Goal: Check status: Check status

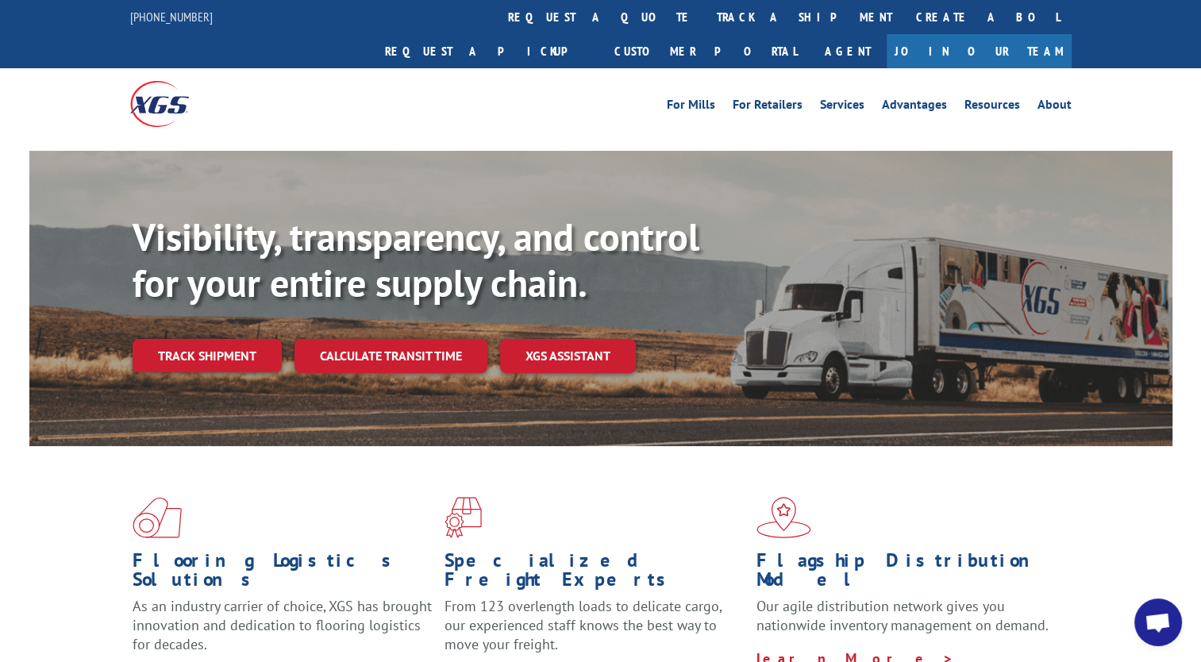
click at [255, 341] on div "Visibility, transparency, and control for your entire supply chain. Track shipm…" at bounding box center [653, 324] width 1040 height 221
click at [254, 339] on link "Track shipment" at bounding box center [207, 355] width 149 height 33
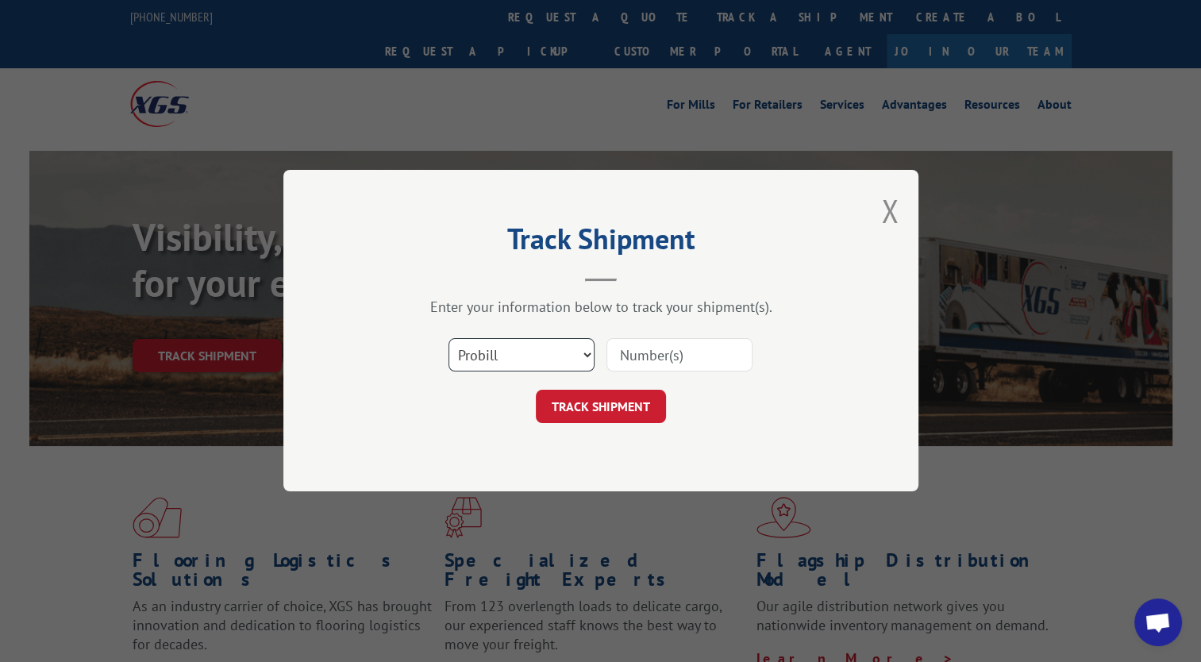
click at [581, 356] on select "Select category... Probill BOL PO" at bounding box center [521, 355] width 146 height 33
select select "bol"
click at [448, 339] on select "Select category... Probill BOL PO" at bounding box center [521, 355] width 146 height 33
click at [684, 368] on input at bounding box center [679, 355] width 146 height 33
paste input "BOL 5181696"
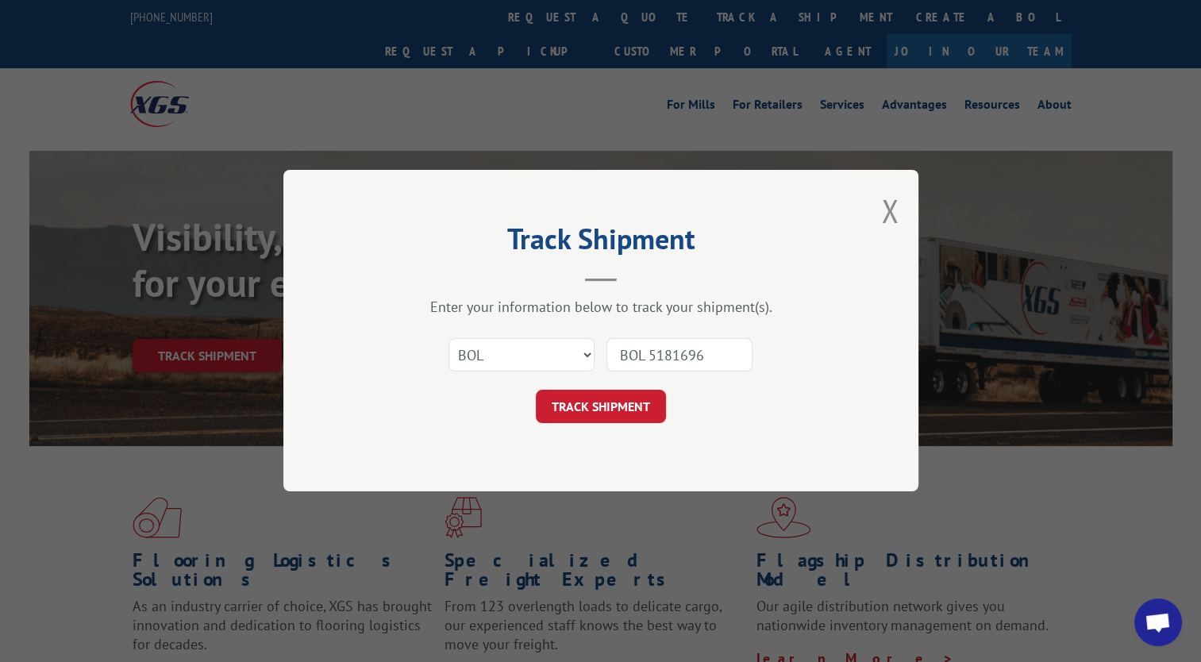
type input "BOL 5181696"
click at [635, 420] on button "TRACK SHIPMENT" at bounding box center [601, 407] width 130 height 33
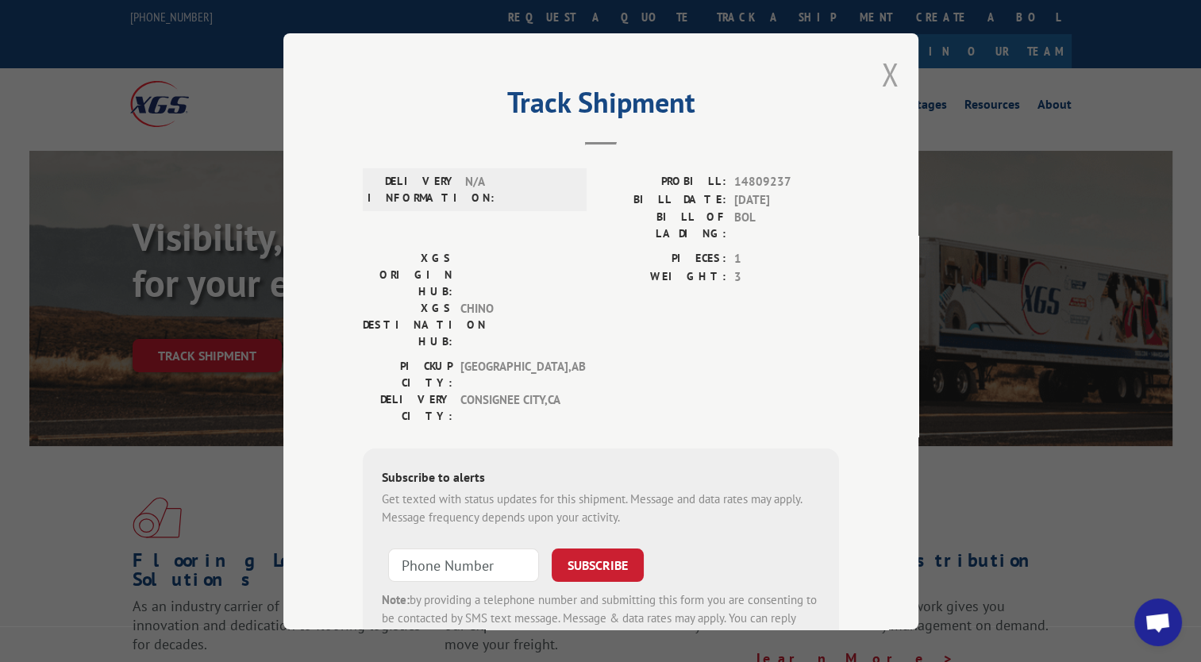
click at [881, 76] on button "Close modal" at bounding box center [889, 74] width 17 height 42
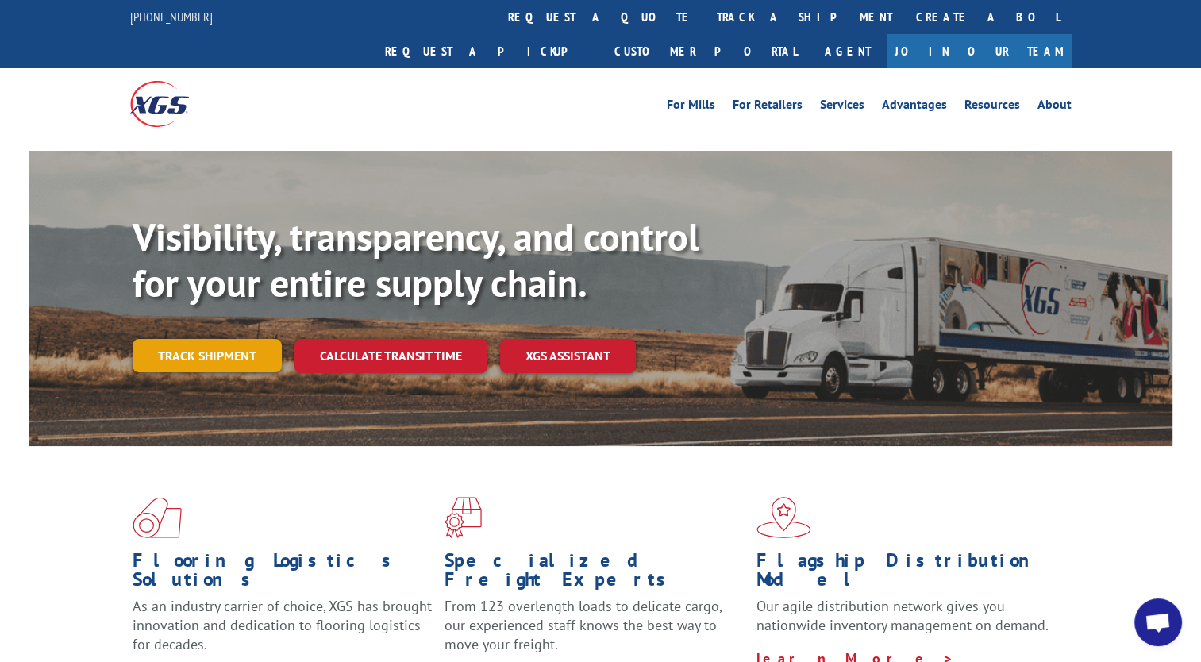
click at [230, 339] on link "Track shipment" at bounding box center [207, 355] width 149 height 33
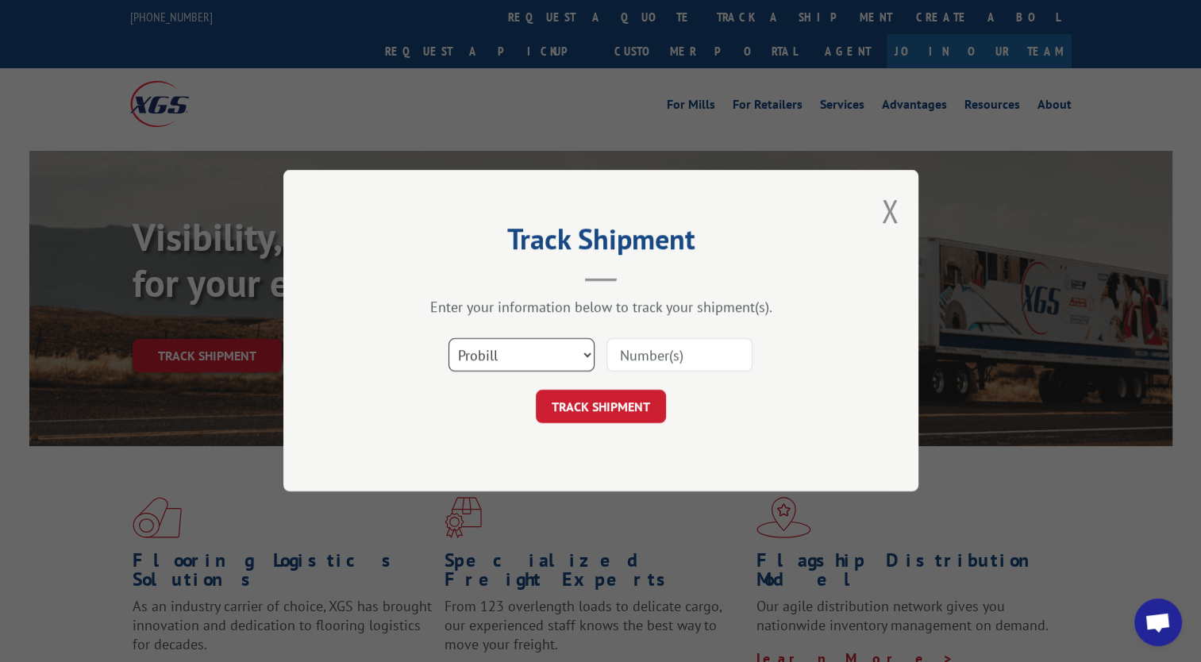
click at [583, 356] on select "Select category... Probill BOL PO" at bounding box center [521, 355] width 146 height 33
select select "bol"
click at [448, 339] on select "Select category... Probill BOL PO" at bounding box center [521, 355] width 146 height 33
click at [630, 357] on input at bounding box center [679, 355] width 146 height 33
paste input "BOL 5181696"
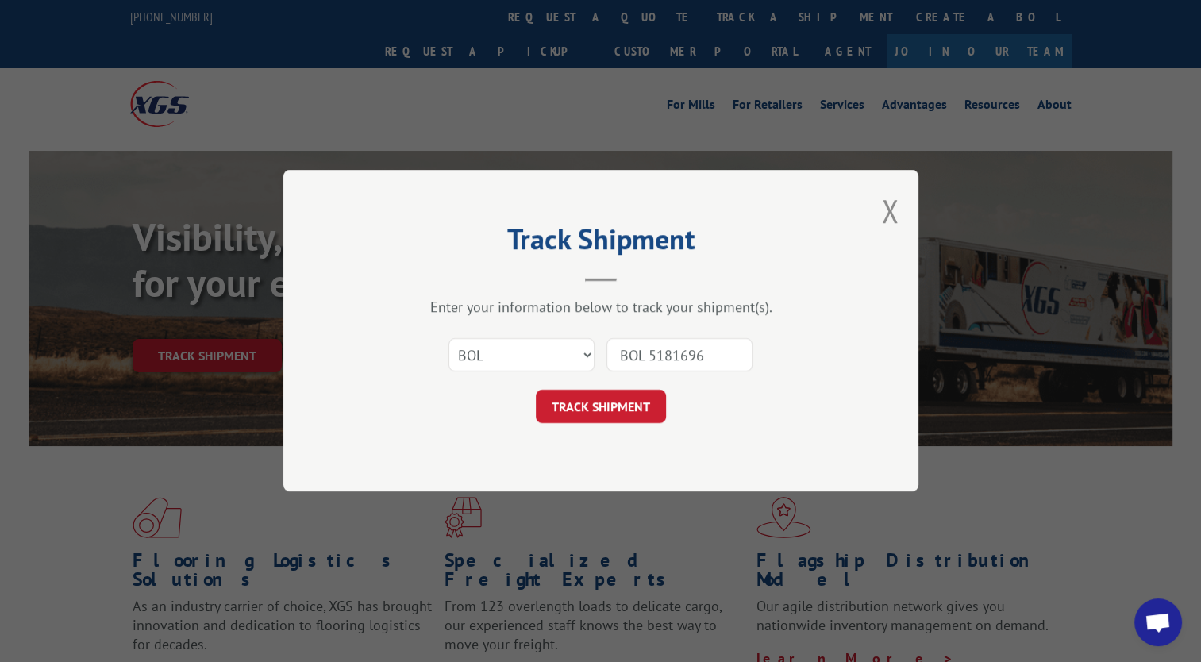
drag, startPoint x: 651, startPoint y: 351, endPoint x: 590, endPoint y: 355, distance: 61.3
click at [590, 355] on div "Select category... Probill BOL PO BOL 5181696" at bounding box center [601, 355] width 476 height 52
type input "5181696"
click at [630, 402] on button "TRACK SHIPMENT" at bounding box center [601, 407] width 130 height 33
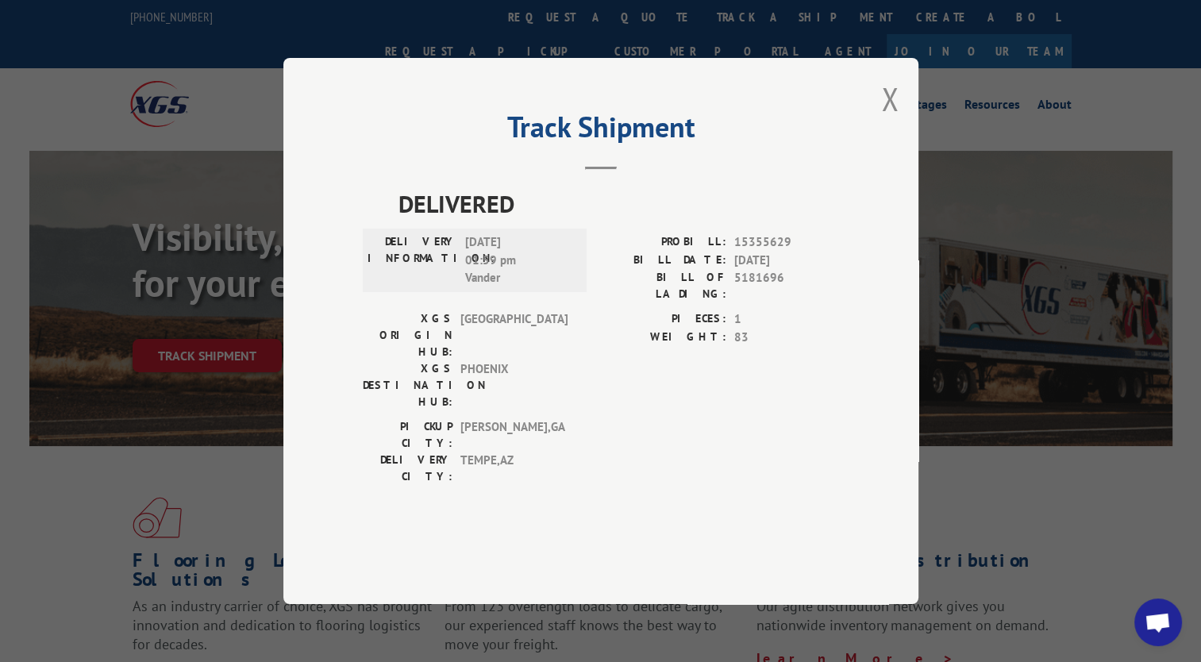
click at [889, 120] on button "Close modal" at bounding box center [889, 99] width 17 height 42
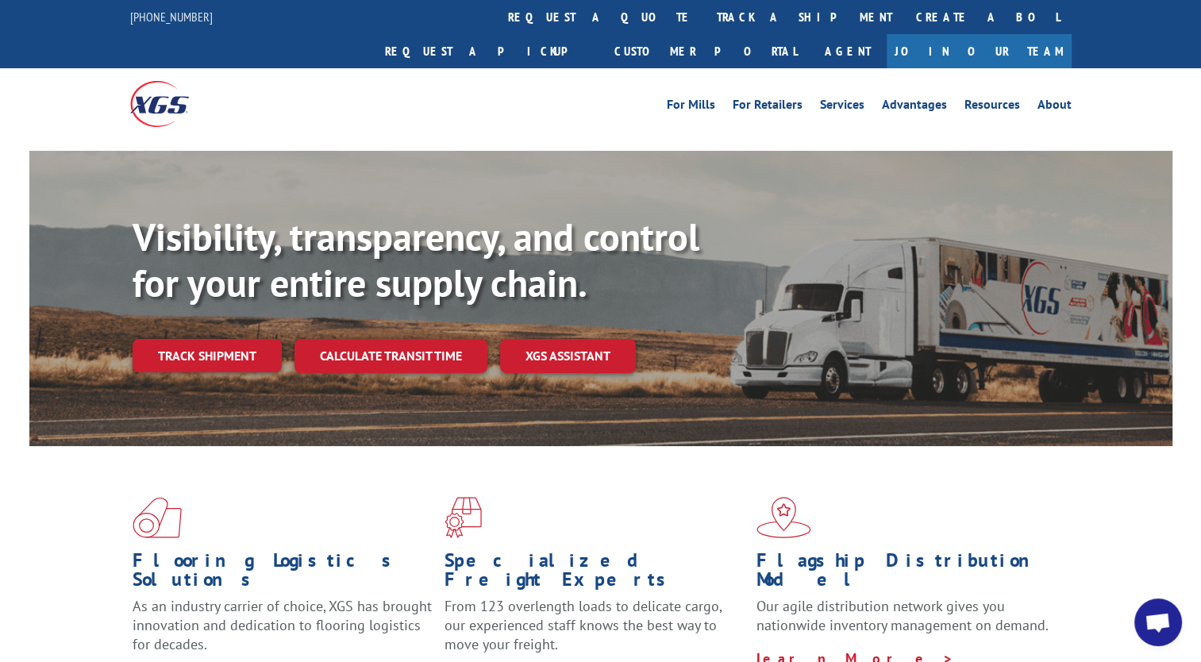
click at [1140, 68] on div "For Mills For Retailers Services Advantages Resources About For Mills For Retai…" at bounding box center [600, 103] width 1201 height 71
click at [178, 81] on img at bounding box center [159, 103] width 59 height 45
click at [809, 34] on link "Customer Portal" at bounding box center [705, 51] width 206 height 34
